Goal: Transaction & Acquisition: Book appointment/travel/reservation

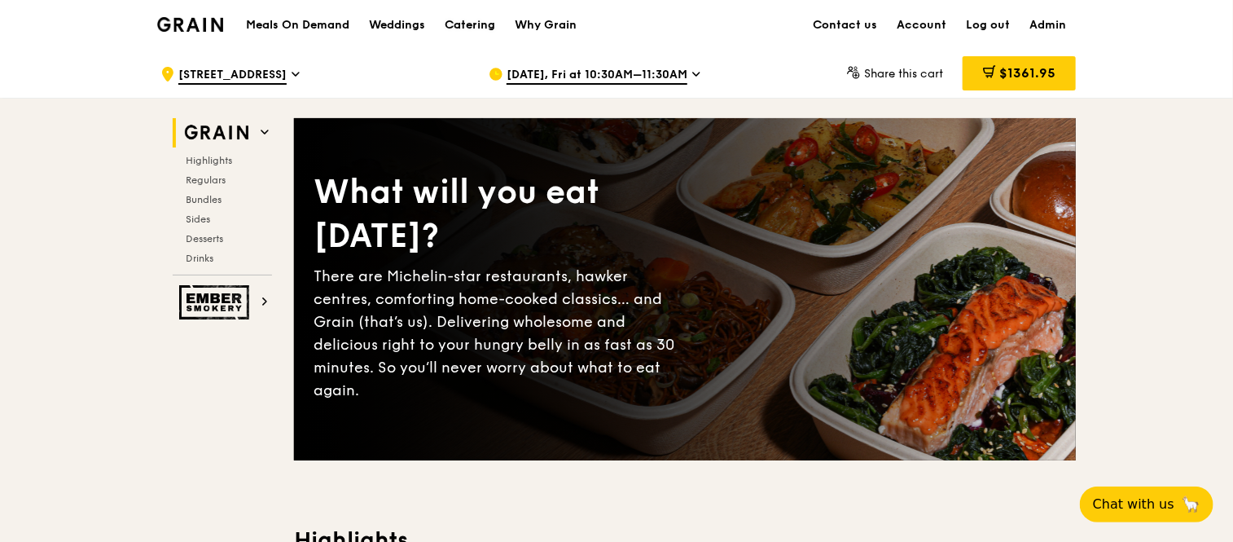
click at [479, 15] on div "Catering" at bounding box center [470, 25] width 51 height 49
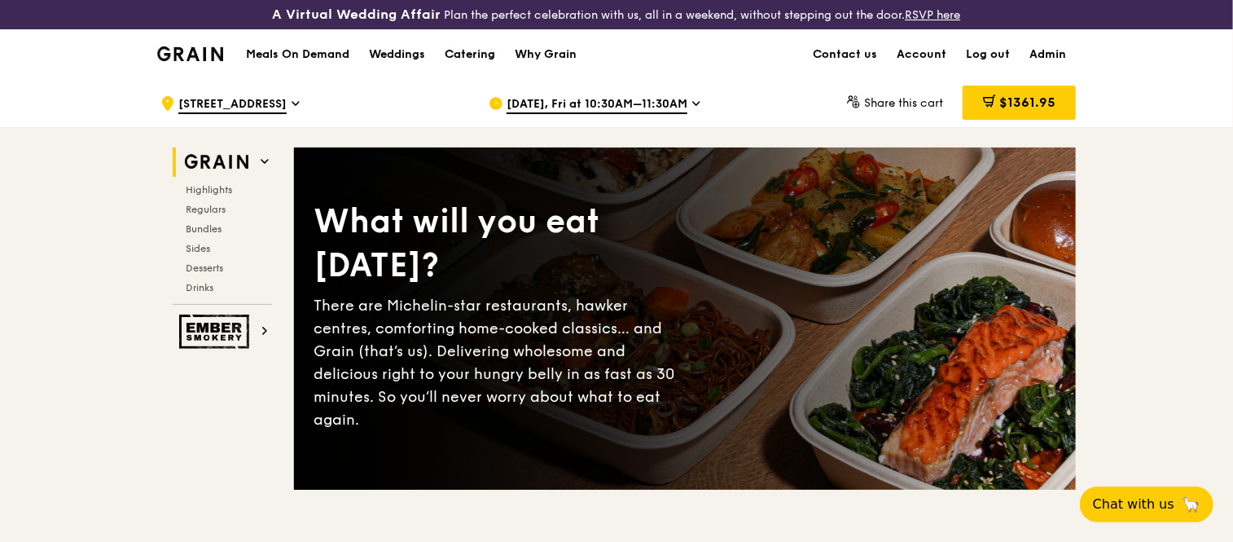
click at [476, 53] on div "Catering" at bounding box center [470, 54] width 51 height 49
drag, startPoint x: 0, startPoint y: 0, endPoint x: 465, endPoint y: 52, distance: 468.0
click at [465, 52] on div "Catering" at bounding box center [470, 54] width 51 height 49
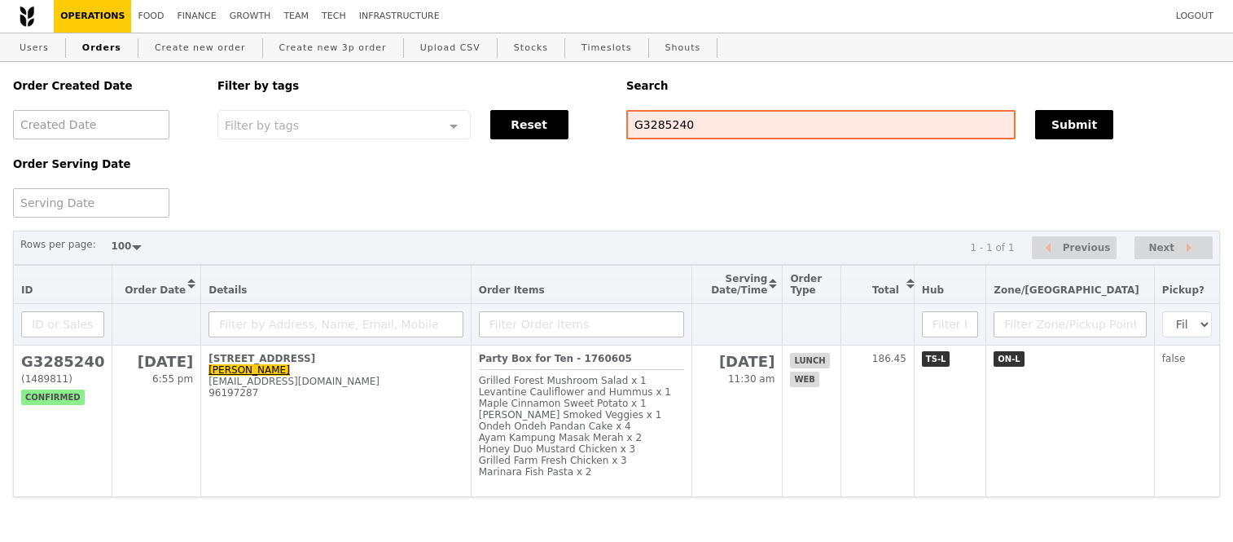
select select "100"
click at [696, 122] on input "G3285240" at bounding box center [820, 124] width 389 height 29
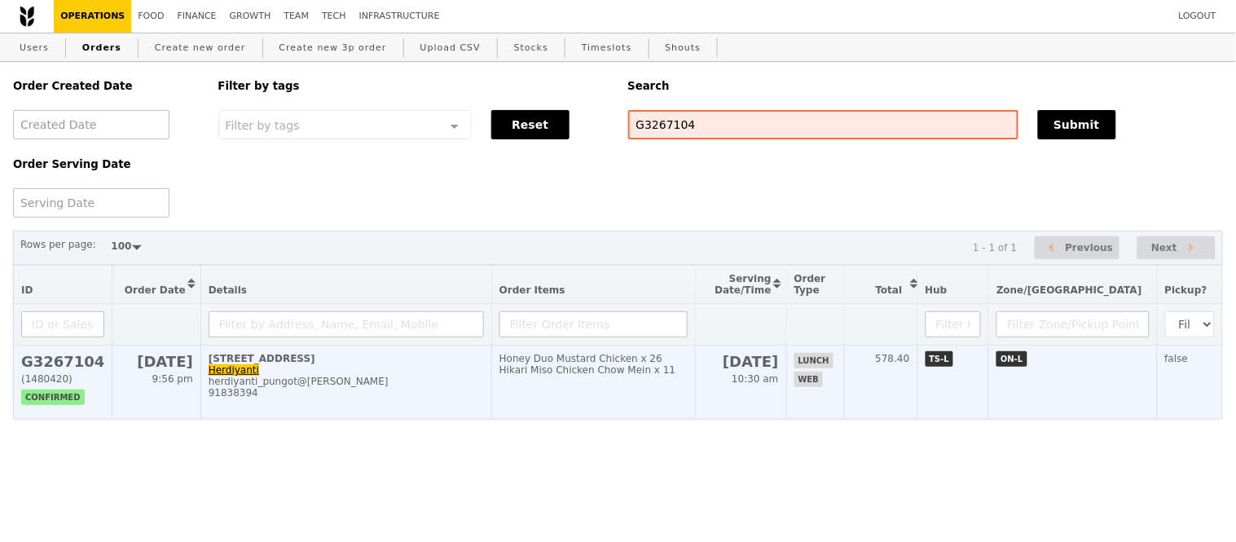
click at [41, 370] on h2 "G3267104" at bounding box center [62, 361] width 83 height 17
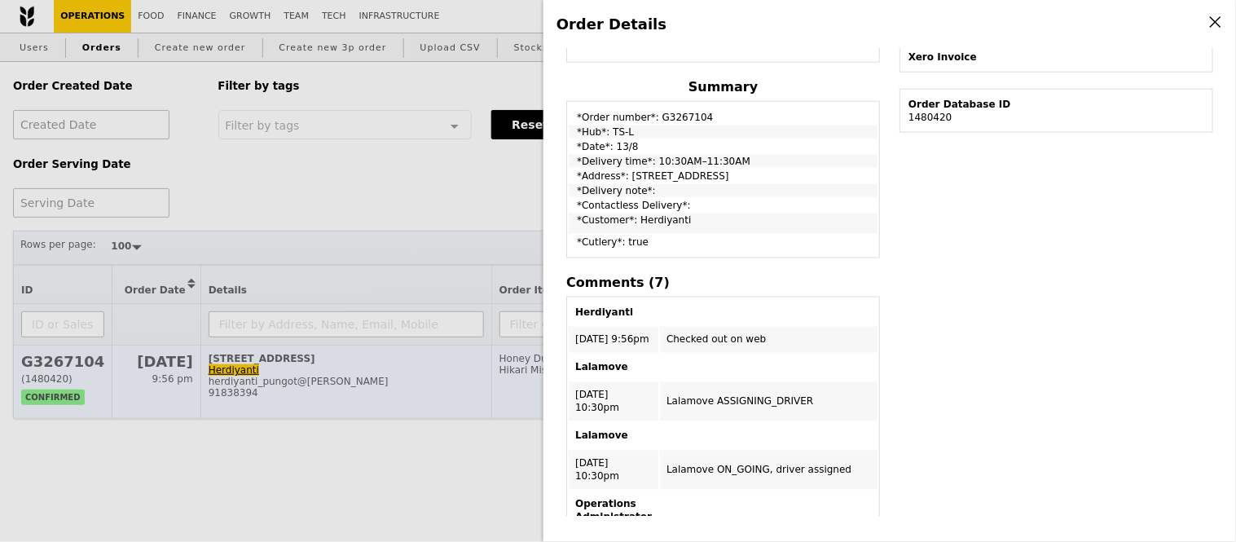
scroll to position [393, 0]
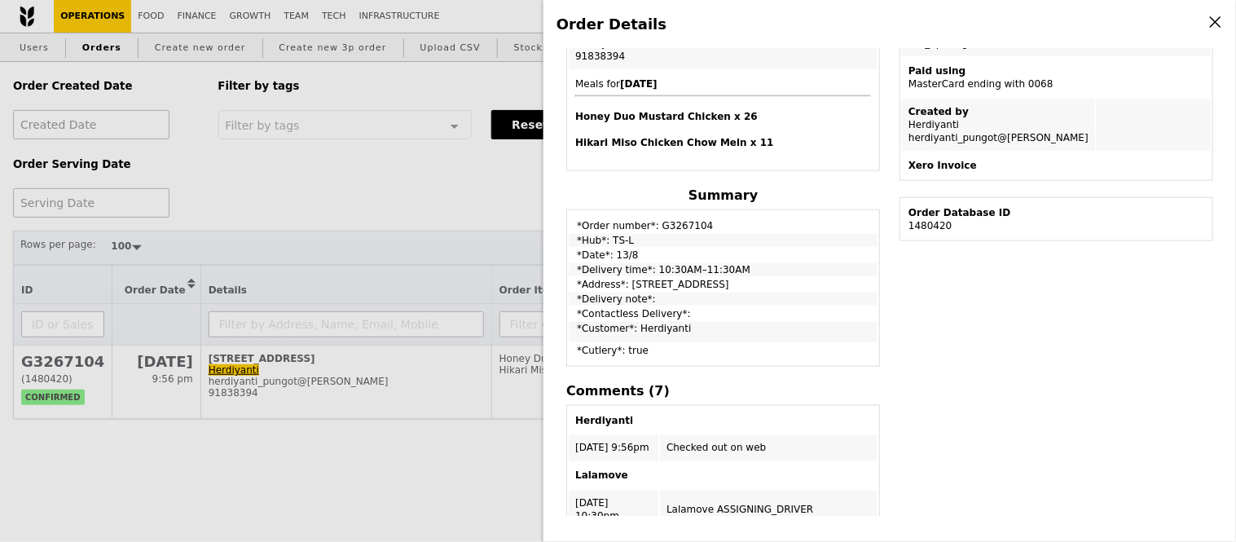
click at [484, 184] on div "Order Details Edit order Changelog Cancel Order ID G3267104 – View receipt | Pi…" at bounding box center [618, 271] width 1236 height 542
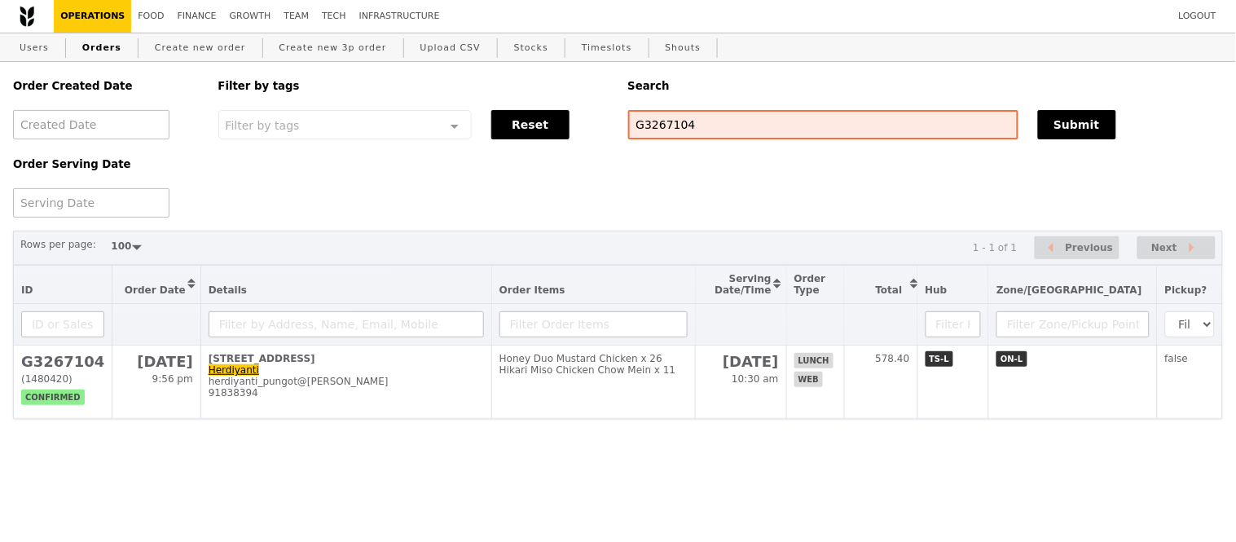
scroll to position [475, 0]
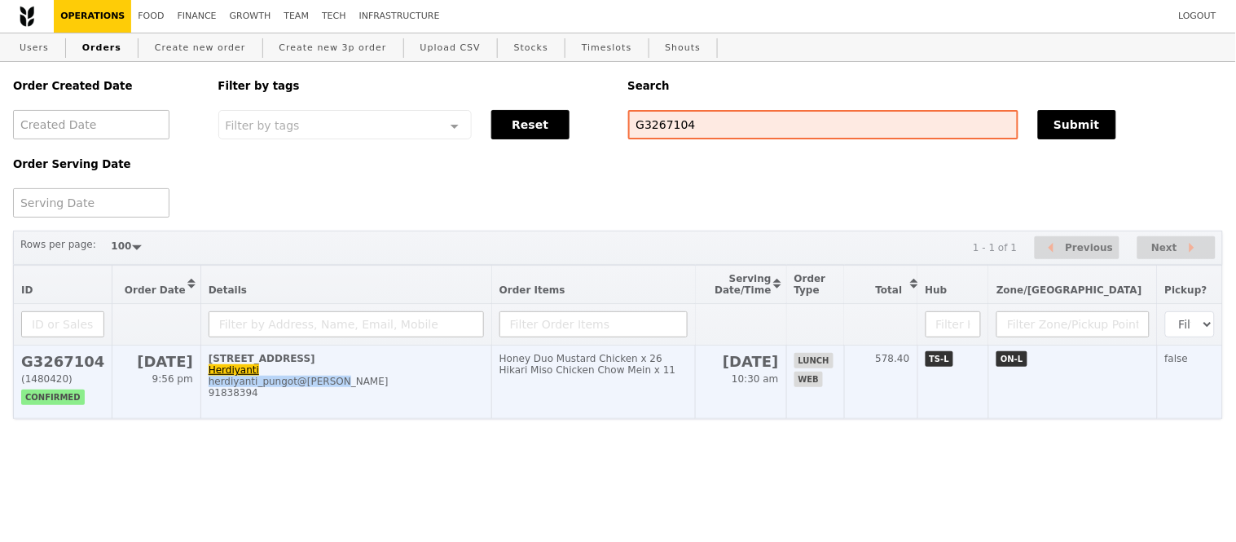
drag, startPoint x: 339, startPoint y: 399, endPoint x: 208, endPoint y: 401, distance: 131.2
click at [209, 387] on div "herdiyanti_pungot@gensler" at bounding box center [346, 381] width 275 height 11
copy div "herdiyanti_pungot@gensler"
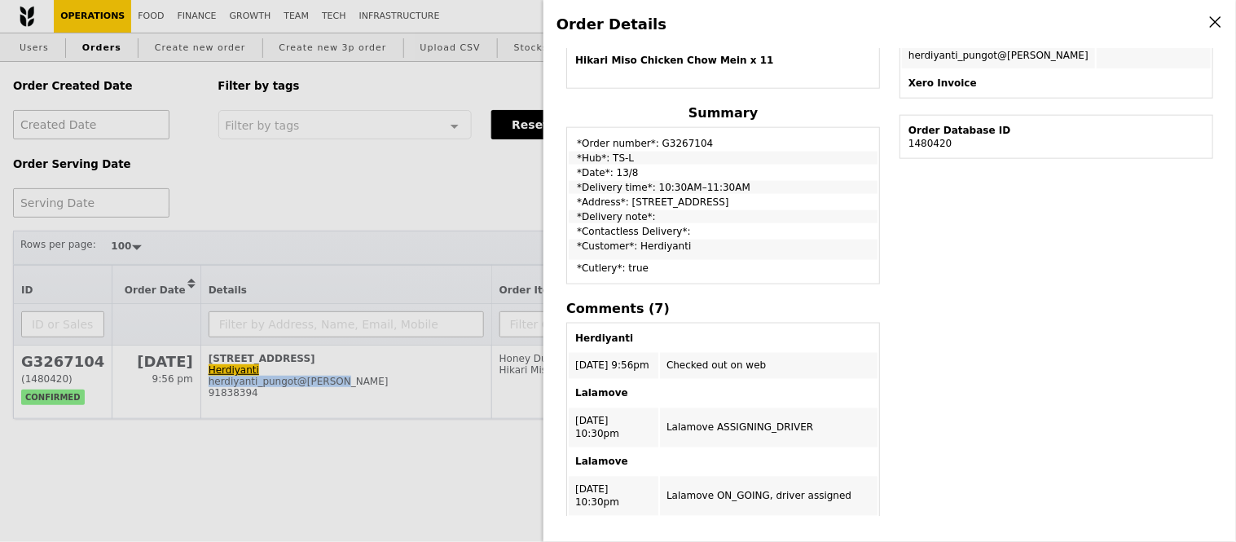
scroll to position [393, 0]
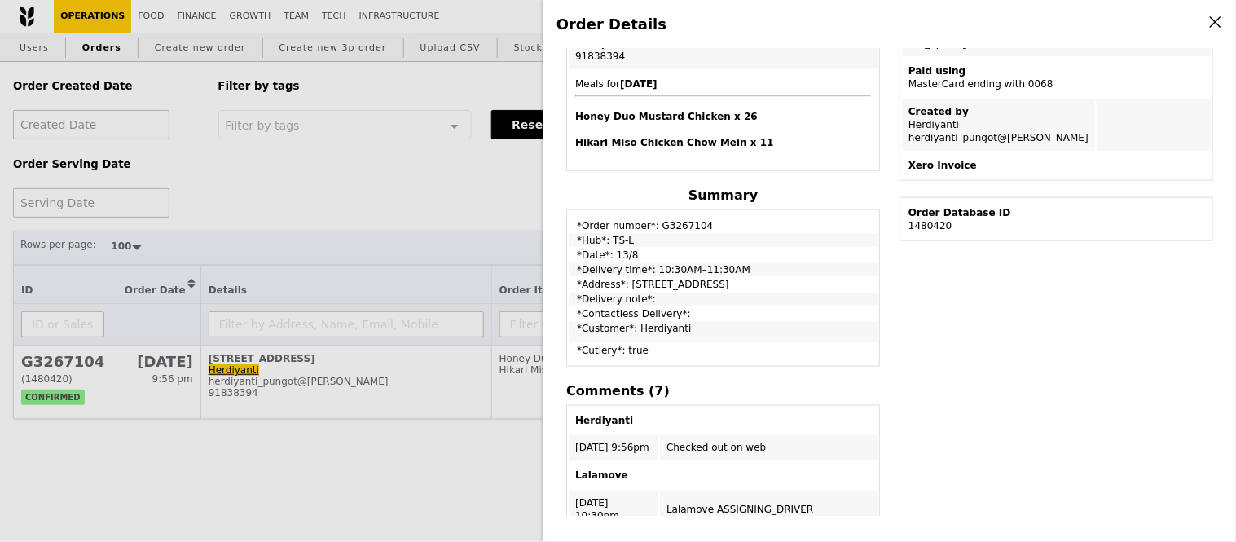
click at [376, 207] on div "Order Details Edit order Changelog Cancel Order ID G3267104 – View receipt | Pi…" at bounding box center [618, 271] width 1236 height 542
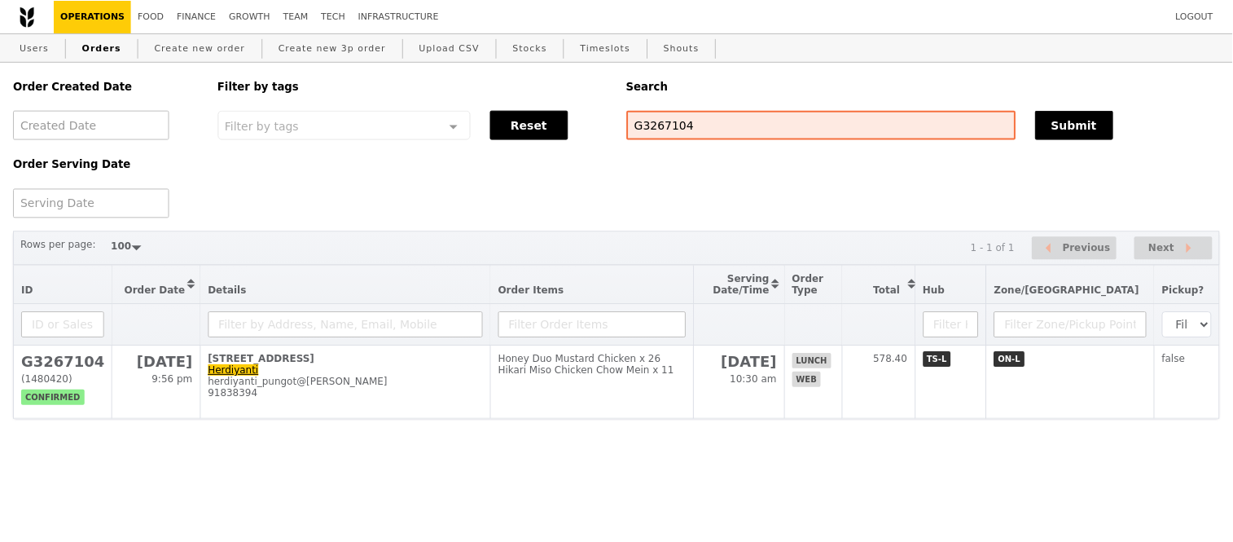
scroll to position [475, 0]
click at [776, 127] on input "G3267104" at bounding box center [823, 124] width 390 height 29
paste input "herdiyanti_pungot@gensler"
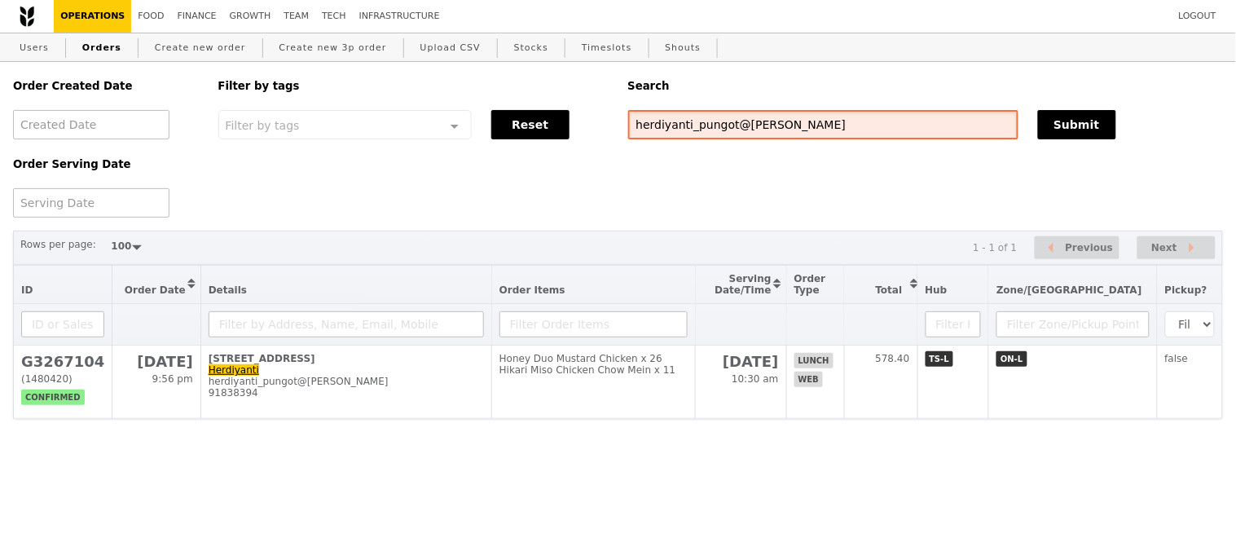
type input "herdiyanti_pungot@gensler"
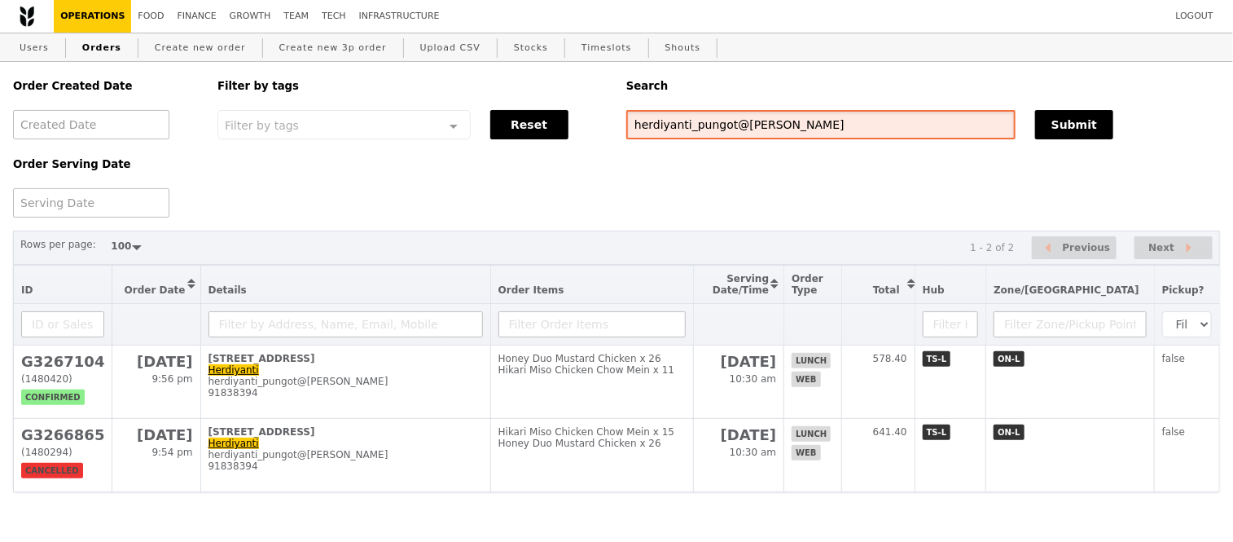
scroll to position [42, 0]
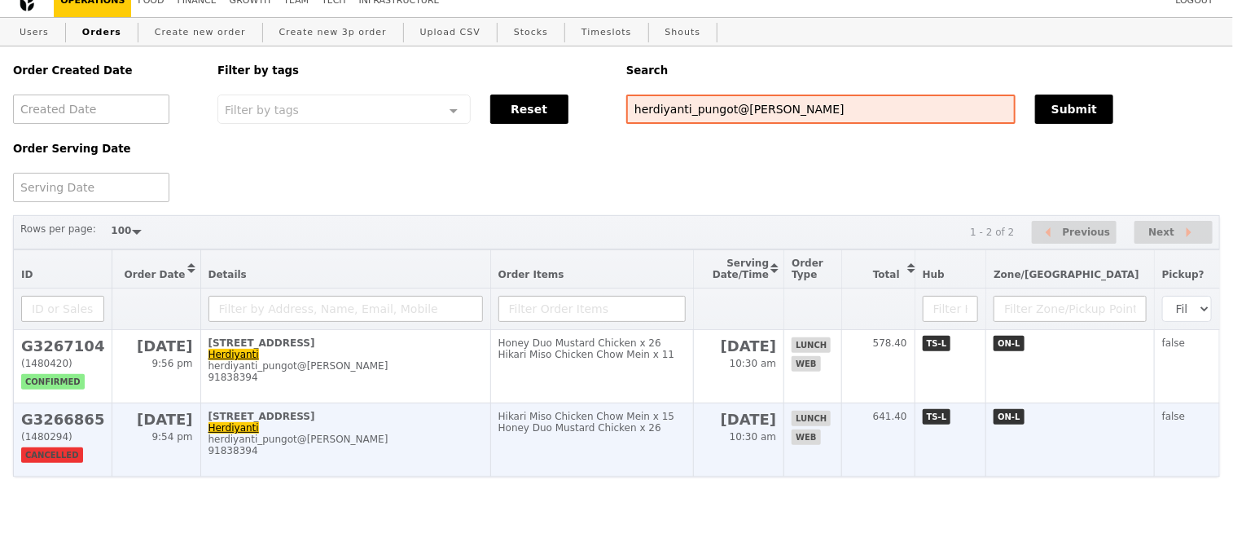
click at [59, 411] on h2 "G3266865" at bounding box center [62, 419] width 83 height 17
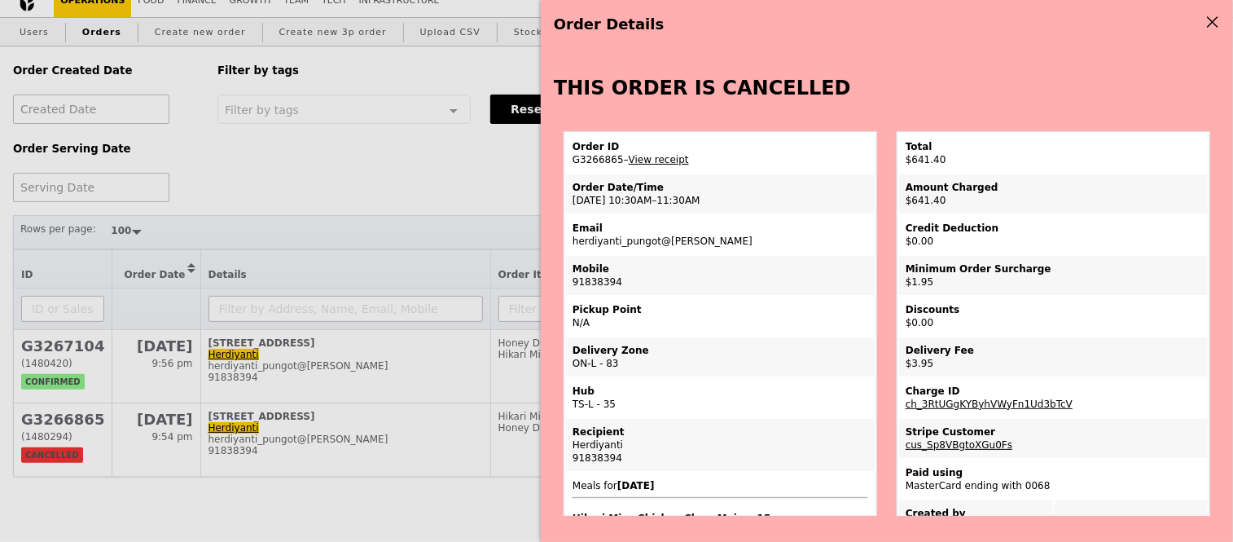
scroll to position [61, 0]
click at [440, 166] on div "Order Details Edit order Changelog THIS ORDER IS CANCELLED Order ID G3266865 – …" at bounding box center [616, 271] width 1233 height 542
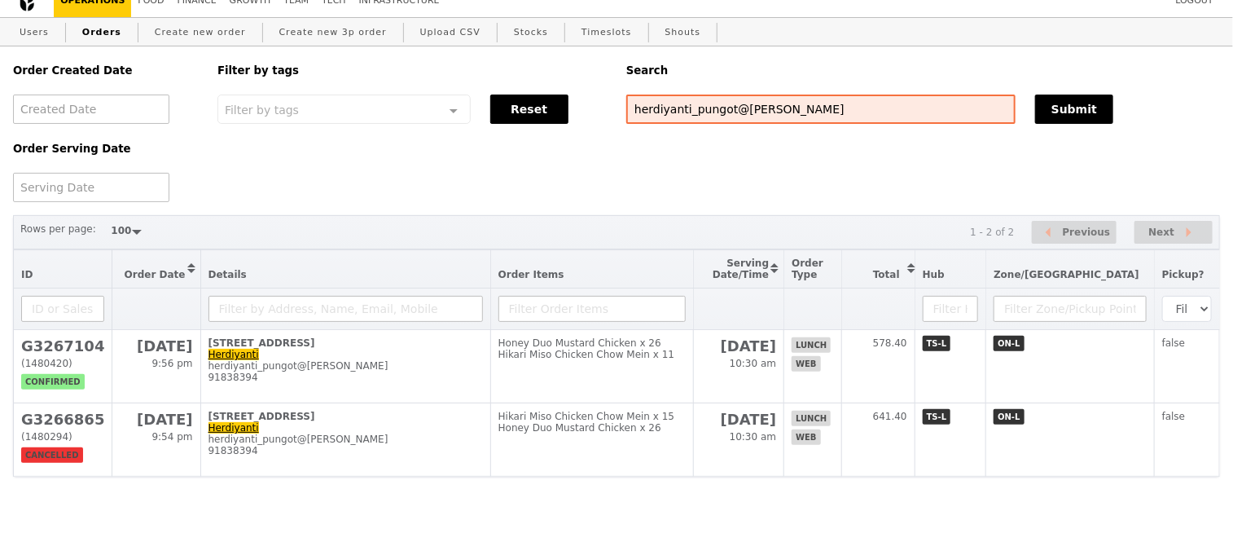
scroll to position [0, 0]
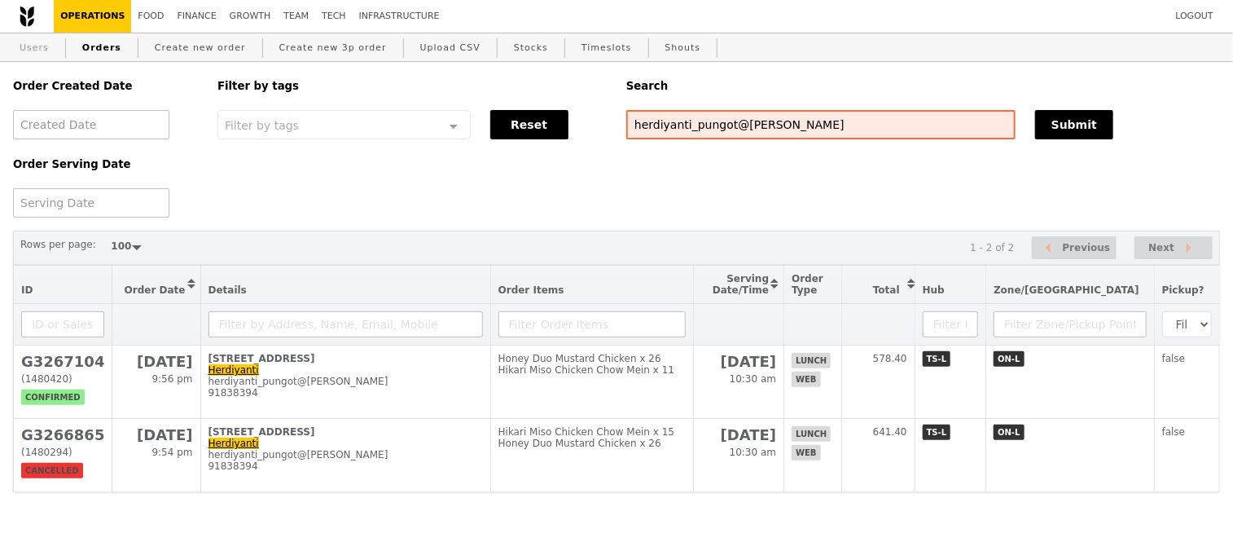
click at [31, 58] on link "Users" at bounding box center [34, 47] width 42 height 29
click at [37, 51] on link "Users" at bounding box center [34, 47] width 42 height 29
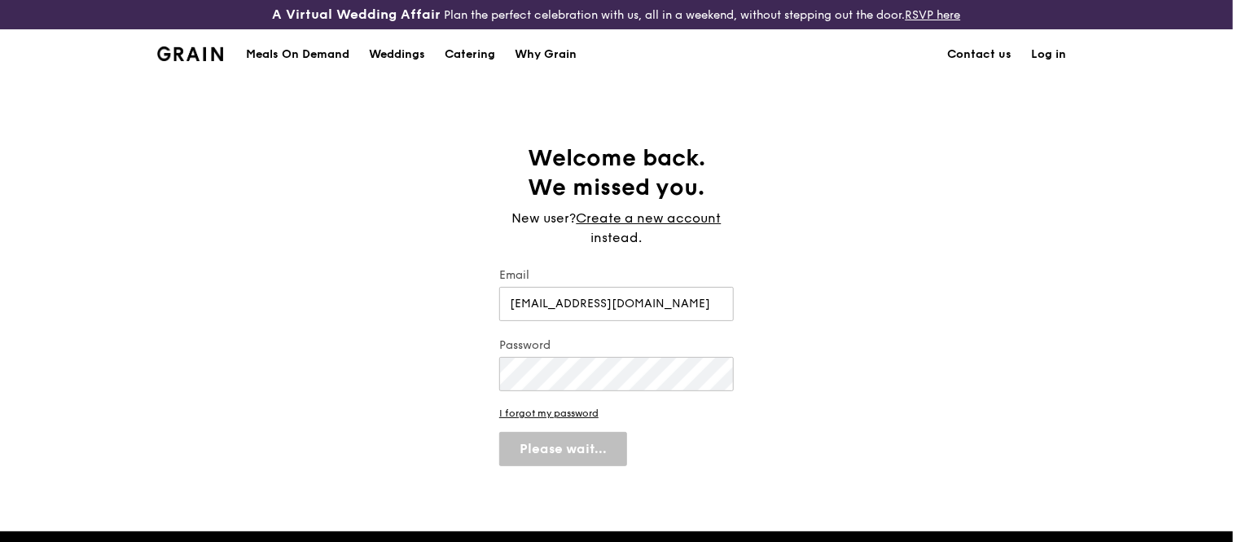
select select "100"
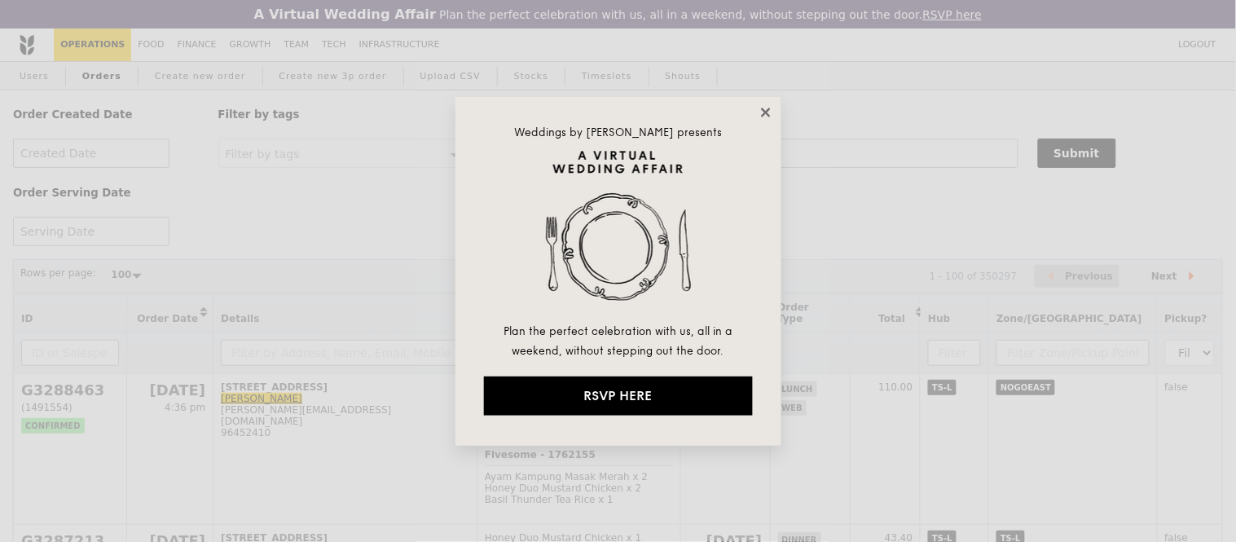
click at [767, 110] on icon at bounding box center [765, 112] width 9 height 9
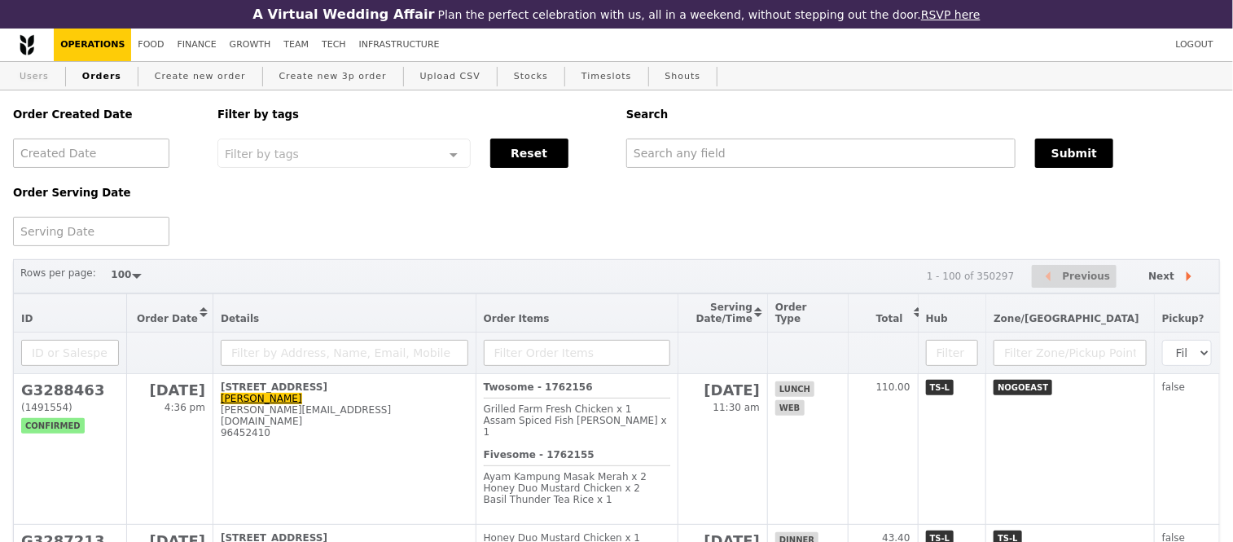
click at [20, 78] on link "Users" at bounding box center [34, 76] width 42 height 29
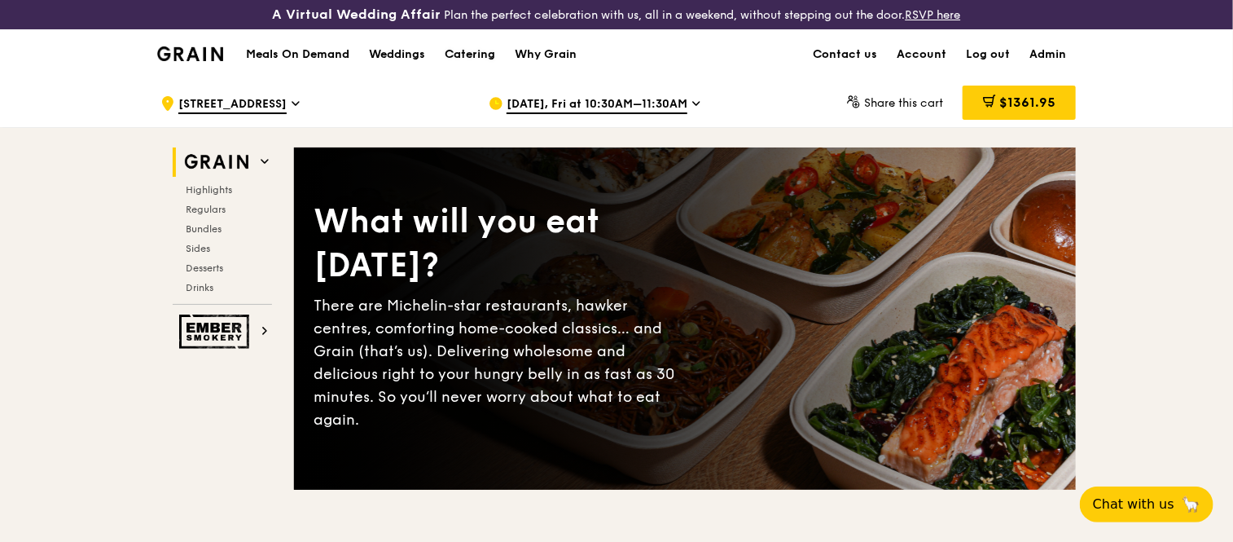
click at [466, 49] on div "Catering" at bounding box center [470, 54] width 51 height 49
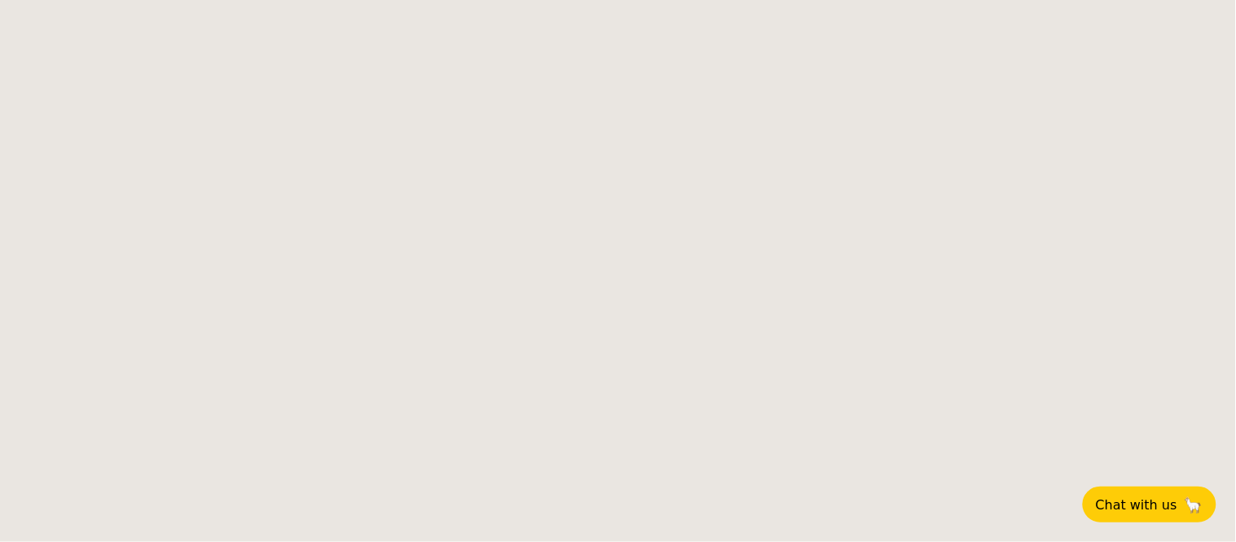
select select
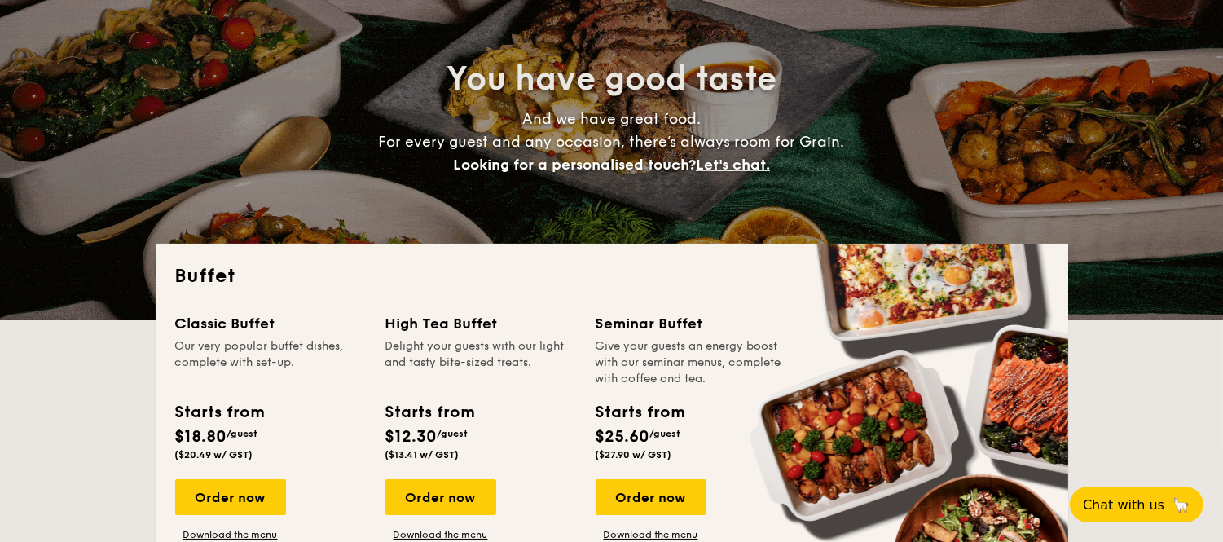
scroll to position [201, 0]
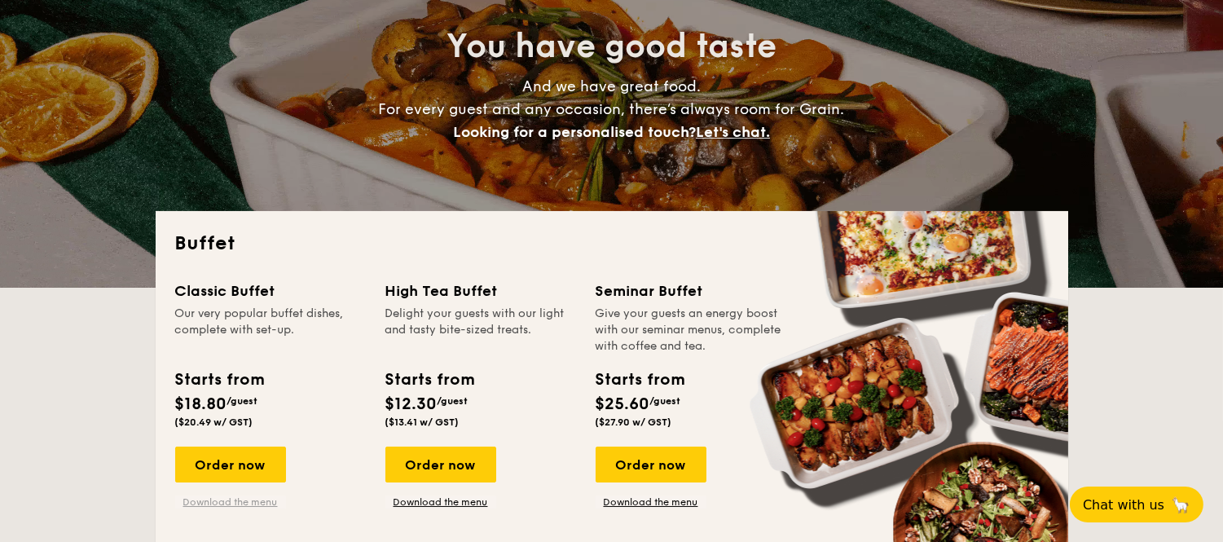
click at [249, 495] on link "Download the menu" at bounding box center [230, 501] width 111 height 13
click at [242, 500] on link "Download the menu" at bounding box center [230, 501] width 111 height 13
click at [468, 465] on div "Order now" at bounding box center [440, 464] width 111 height 36
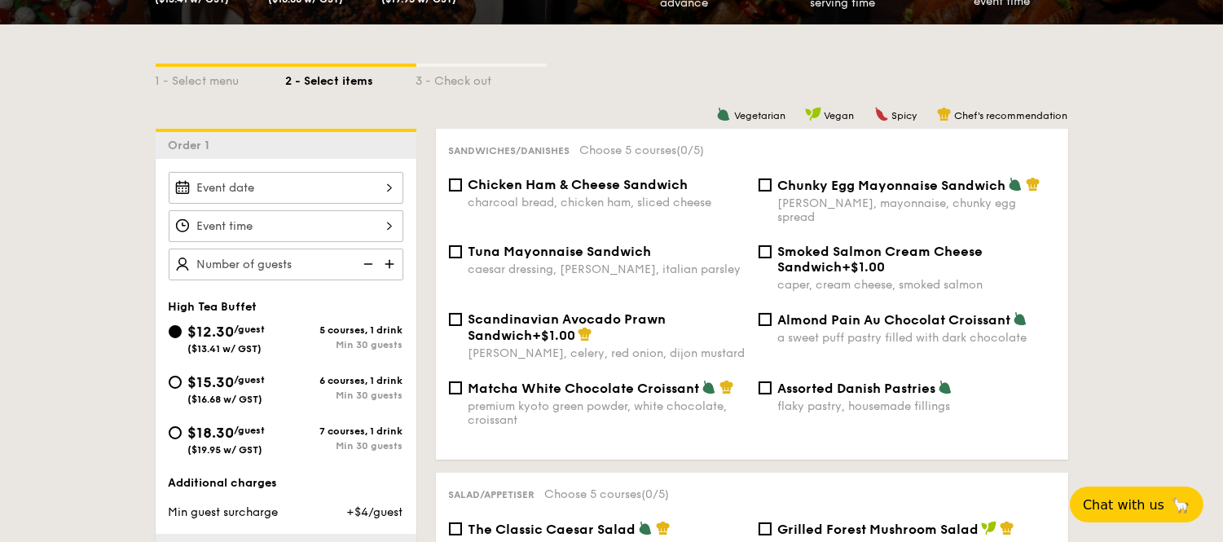
scroll to position [362, 0]
click at [174, 435] on input "$18.30 /guest ($19.95 w/ GST) 7 courses, 1 drink Min 30 guests" at bounding box center [175, 433] width 13 height 13
radio input "true"
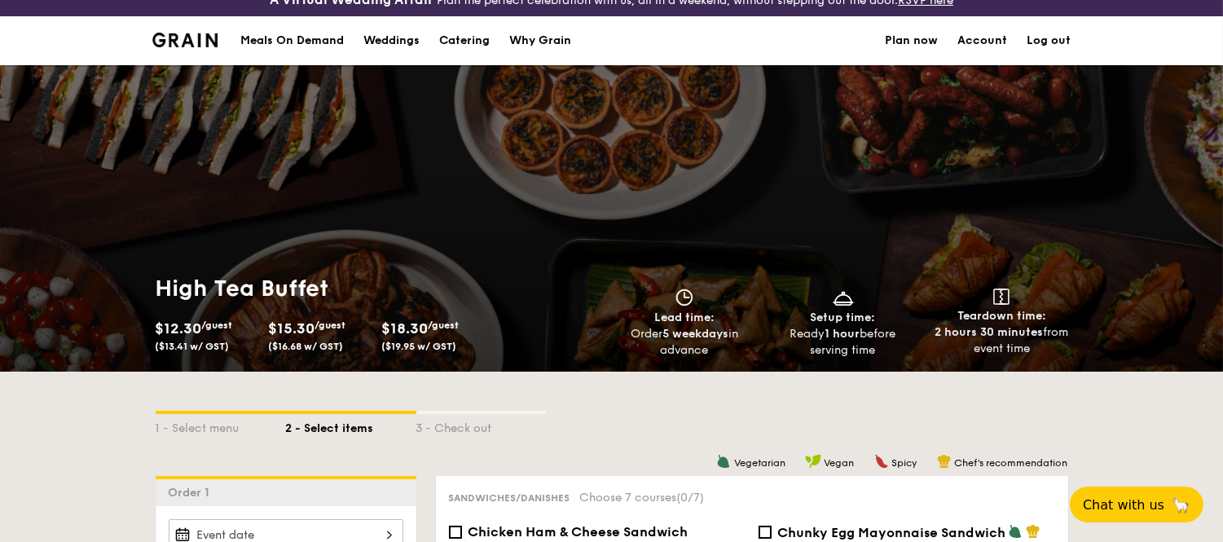
scroll to position [15, 0]
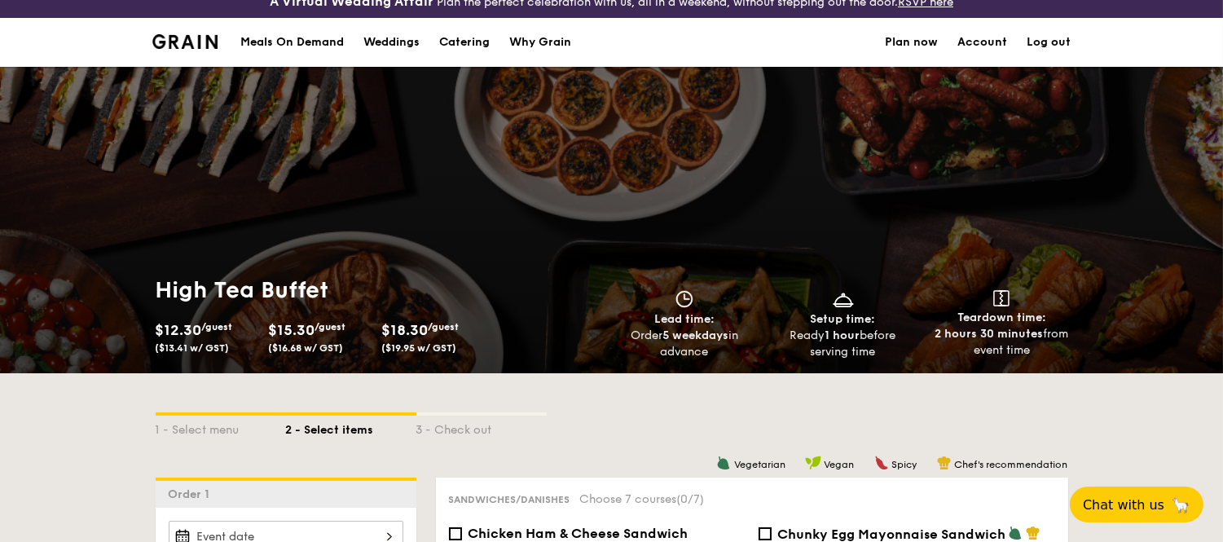
click at [445, 38] on div "Catering" at bounding box center [464, 42] width 51 height 49
select select
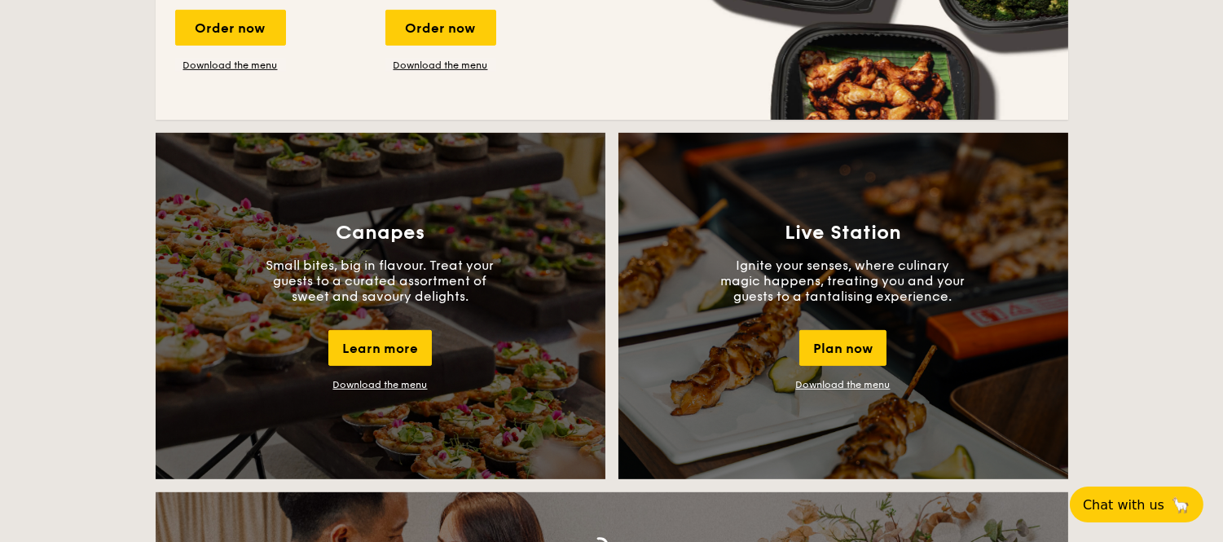
scroll to position [1348, 0]
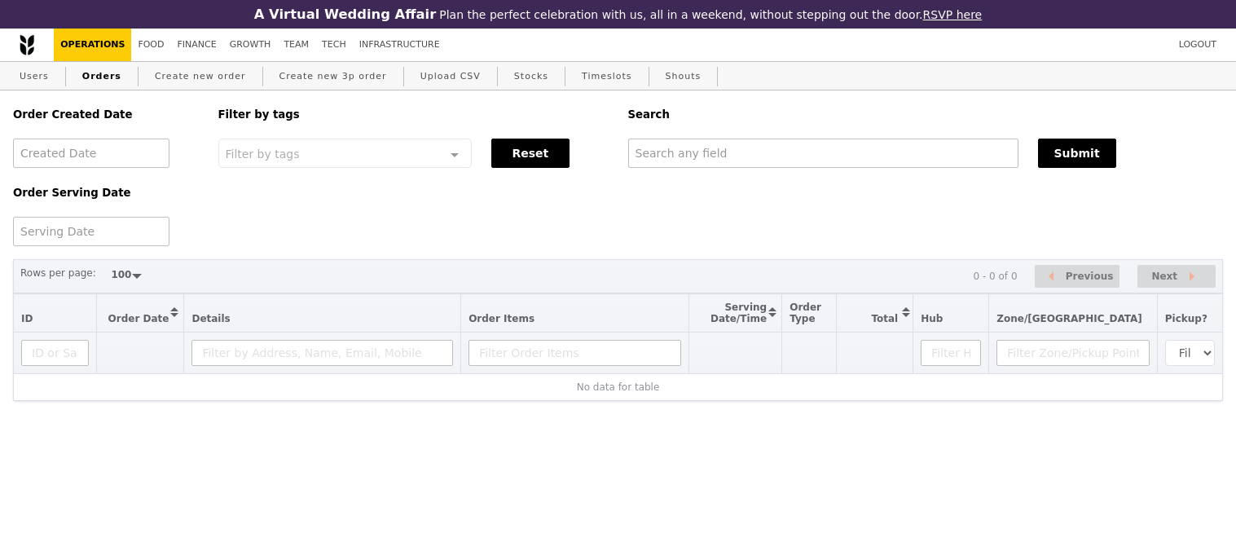
select select "100"
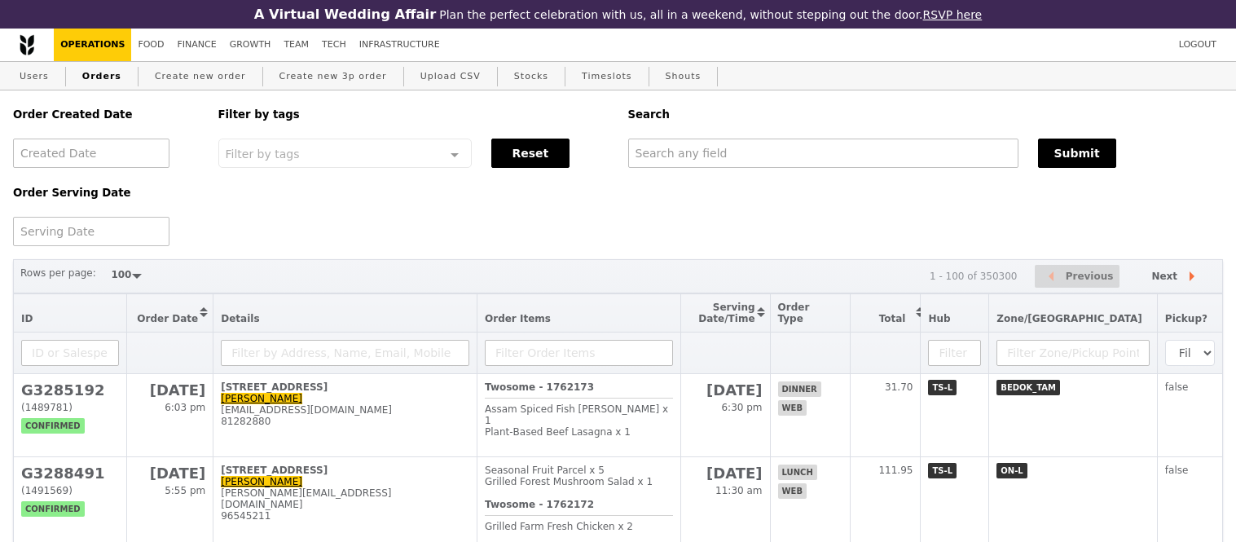
select select "100"
